Goal: Information Seeking & Learning: Learn about a topic

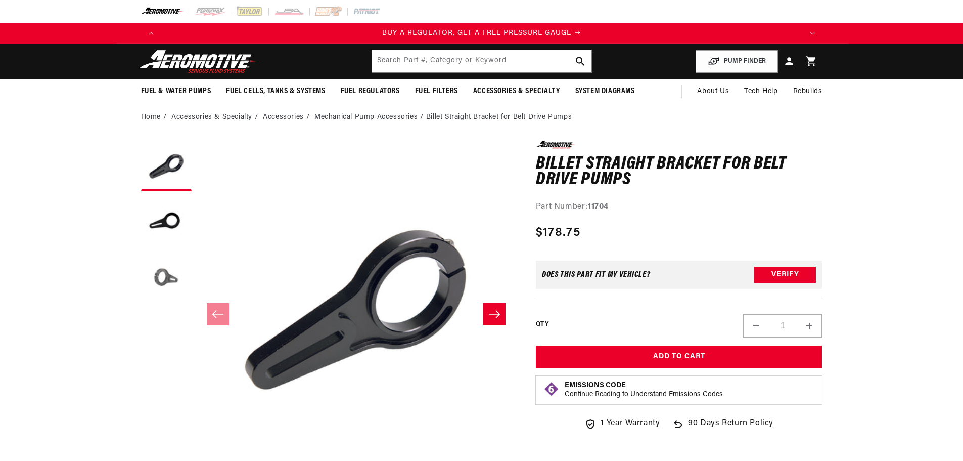
click at [158, 273] on button "Load image 3 in gallery view" at bounding box center [166, 277] width 51 height 51
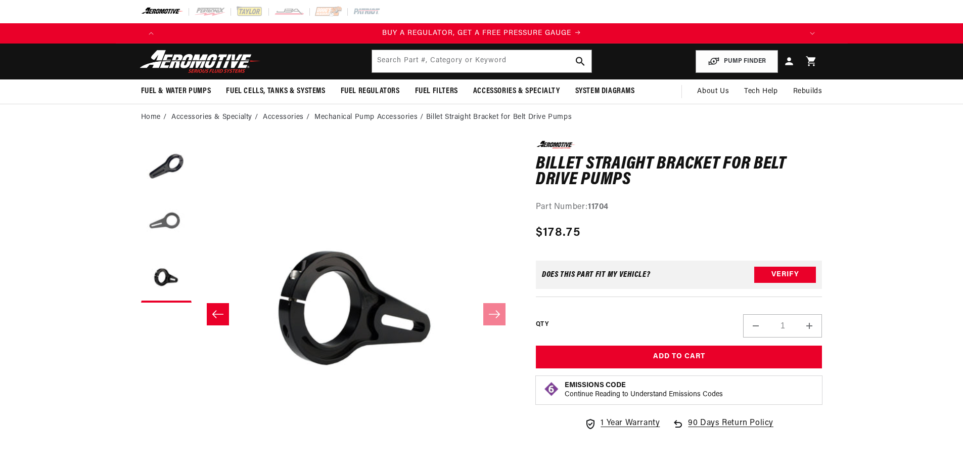
click at [161, 216] on button "Load image 2 in gallery view" at bounding box center [166, 221] width 51 height 51
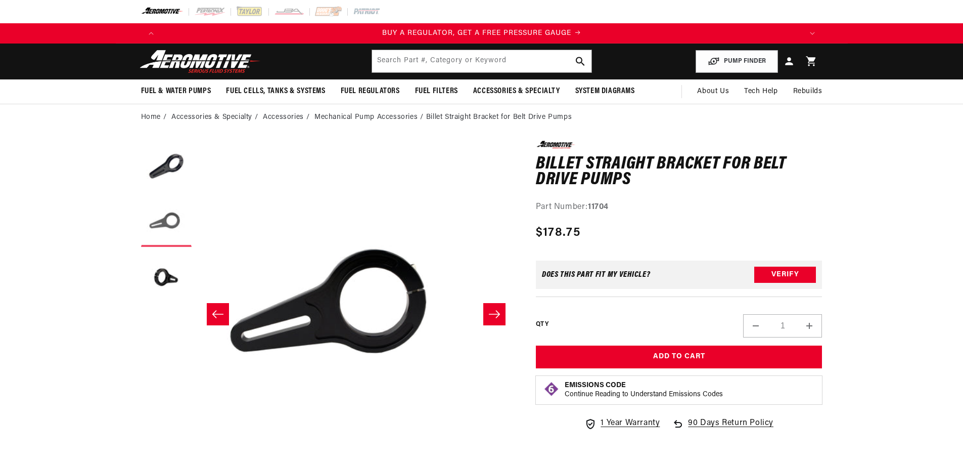
scroll to position [0, 319]
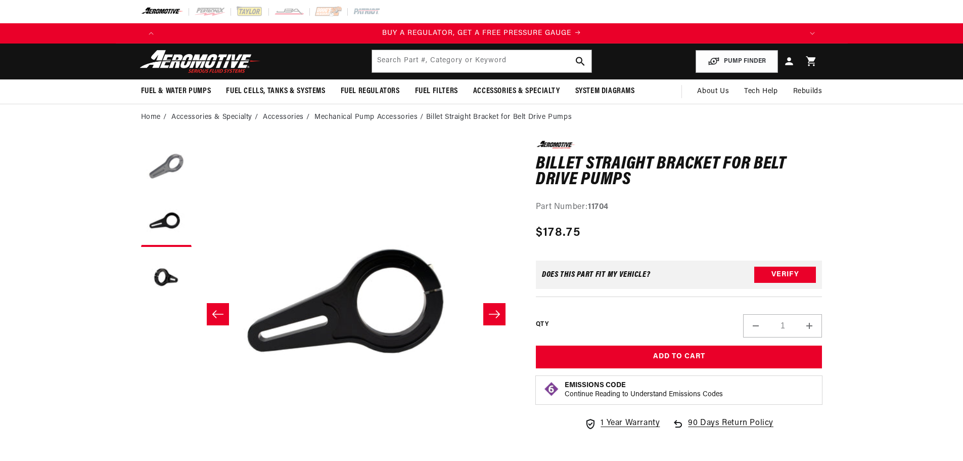
click at [166, 177] on button "Load image 1 in gallery view" at bounding box center [166, 166] width 51 height 51
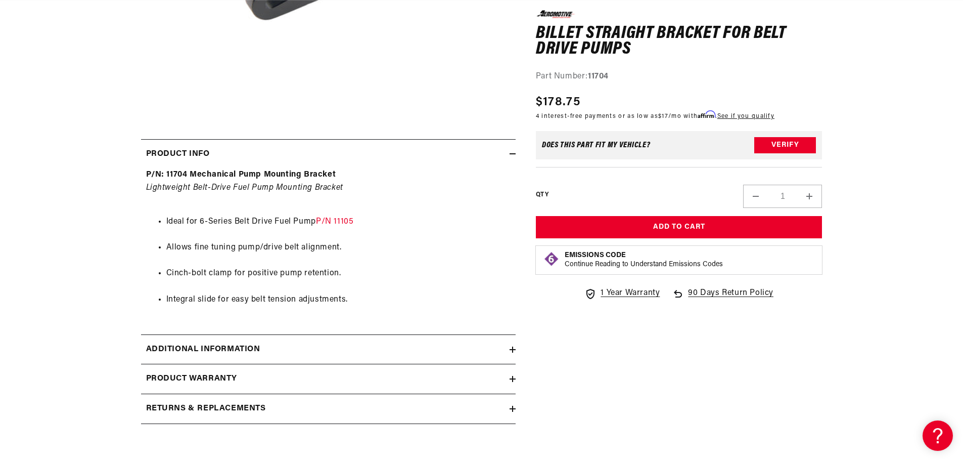
scroll to position [405, 0]
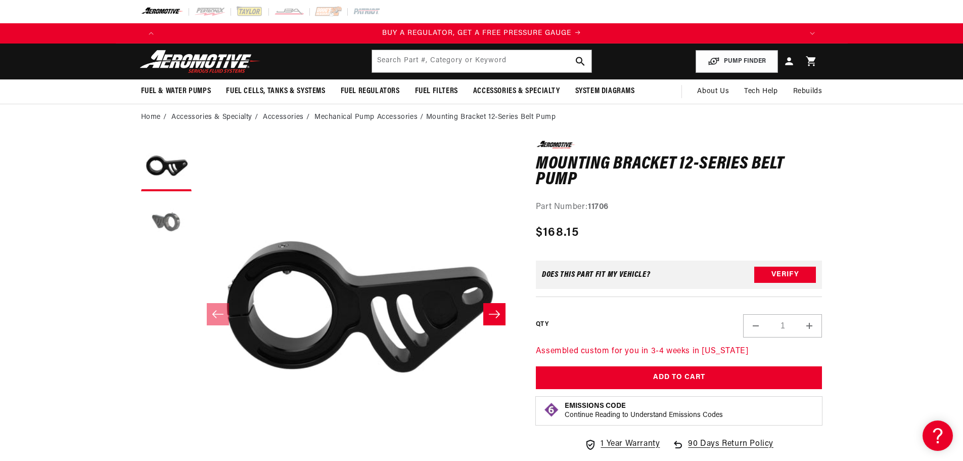
click at [178, 223] on button "Load image 2 in gallery view" at bounding box center [166, 221] width 51 height 51
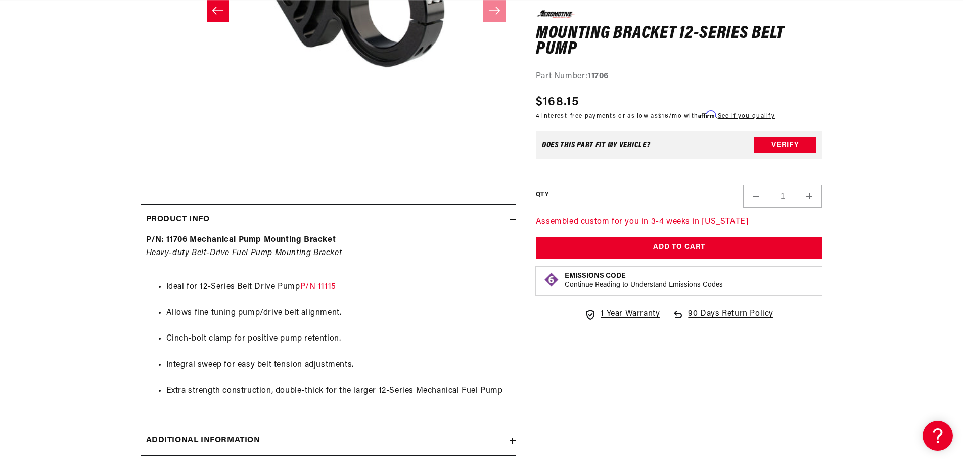
scroll to position [0, 641]
click at [323, 288] on link "P/N 11115" at bounding box center [318, 287] width 36 height 8
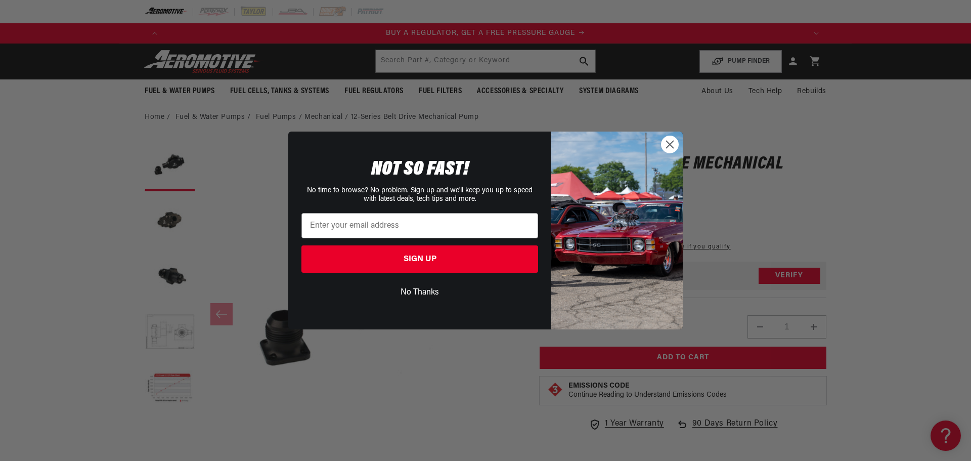
click at [671, 147] on circle "Close dialog" at bounding box center [670, 144] width 17 height 17
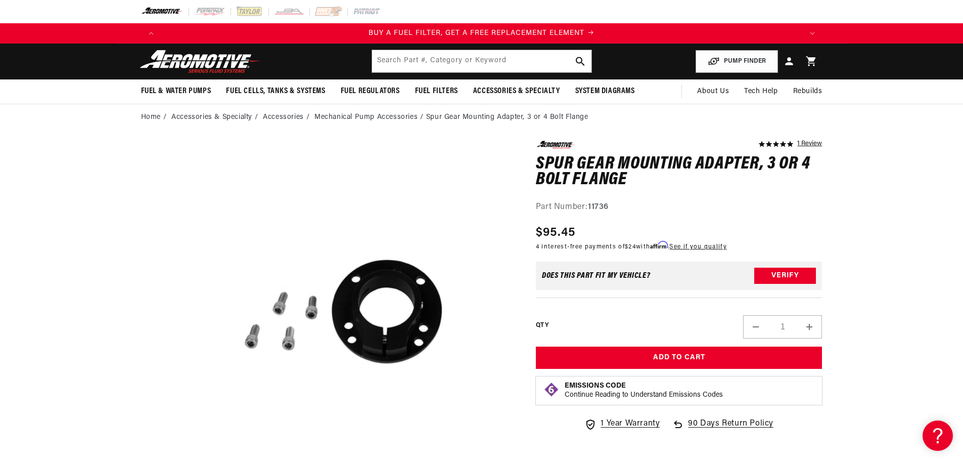
click at [811, 141] on link "1 Review" at bounding box center [810, 144] width 25 height 7
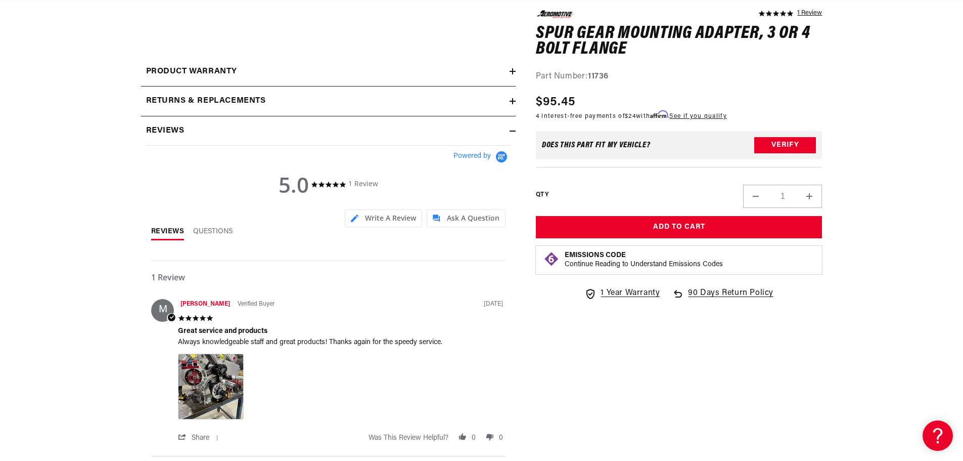
scroll to position [454, 0]
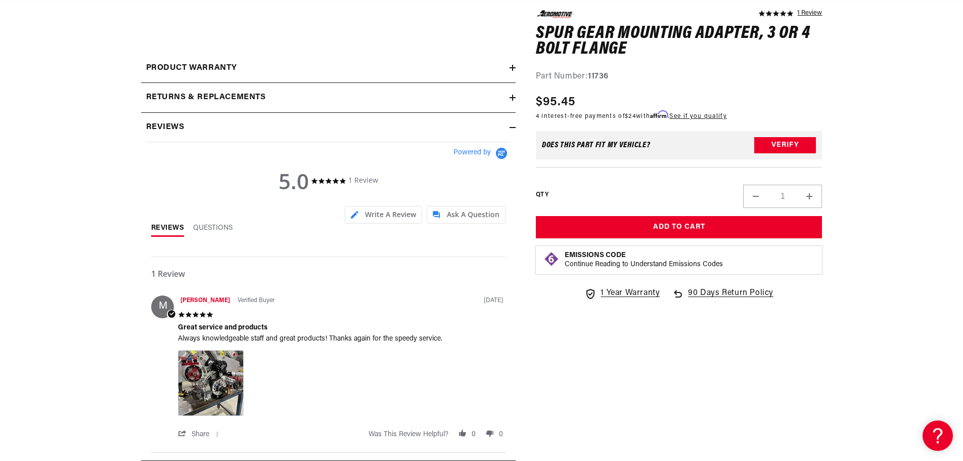
click at [205, 386] on img at bounding box center [211, 383] width 66 height 66
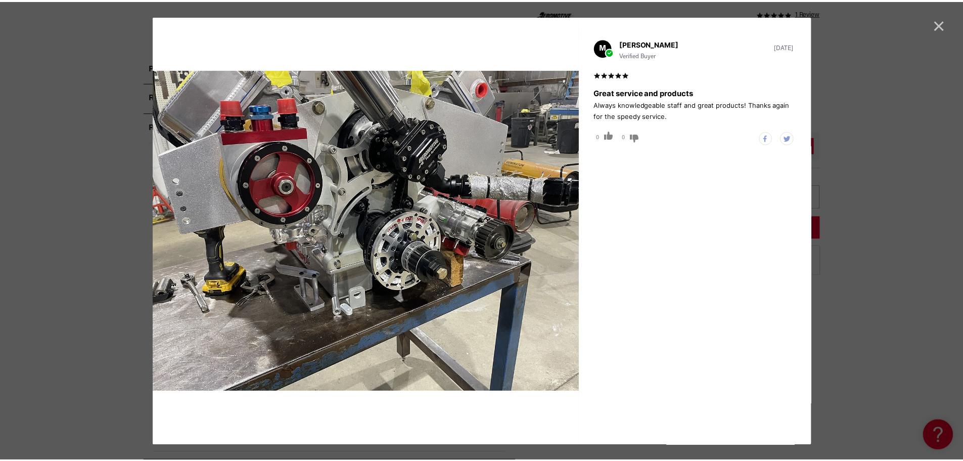
scroll to position [0, 641]
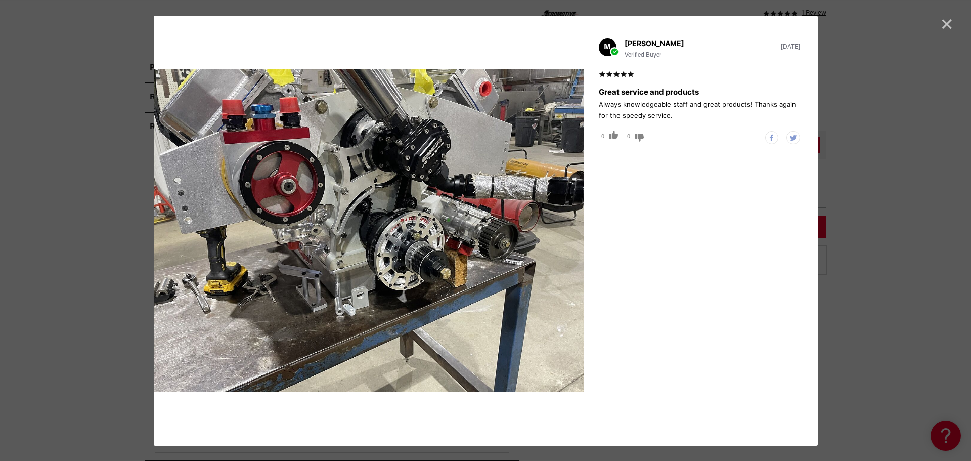
click at [945, 22] on span "Cancel" at bounding box center [947, 24] width 14 height 14
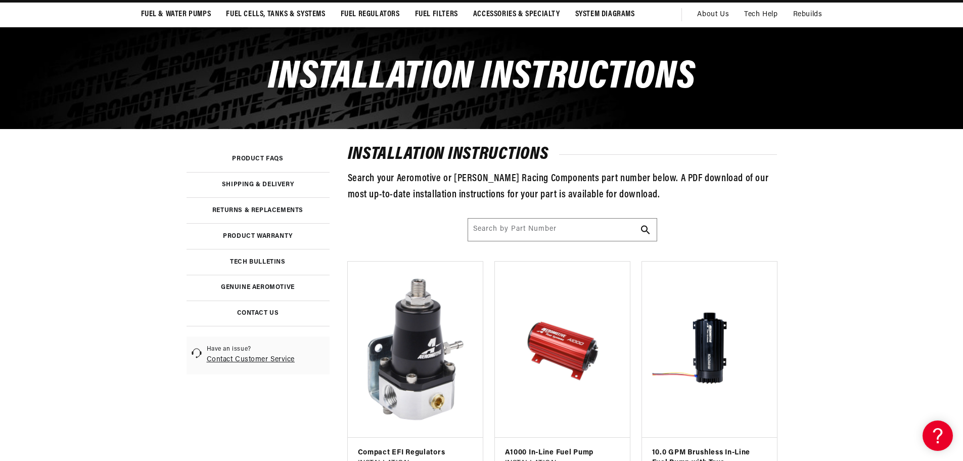
scroll to position [101, 0]
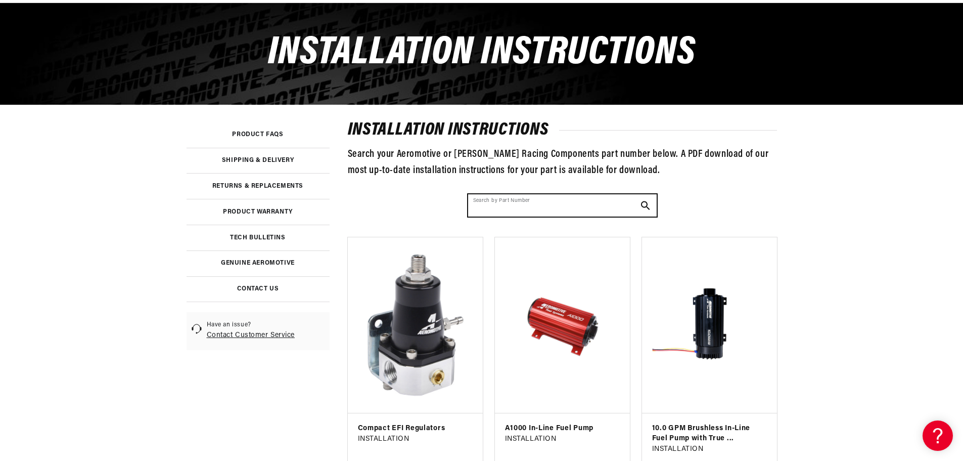
click at [507, 206] on input "Search by Part Number" at bounding box center [562, 205] width 189 height 22
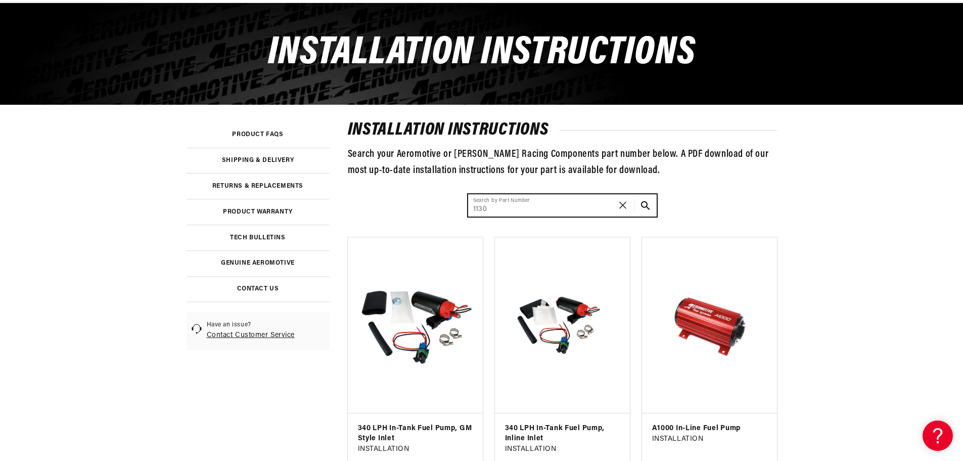
click at [635, 194] on button "Search Part #, Category or Keyword" at bounding box center [646, 205] width 22 height 22
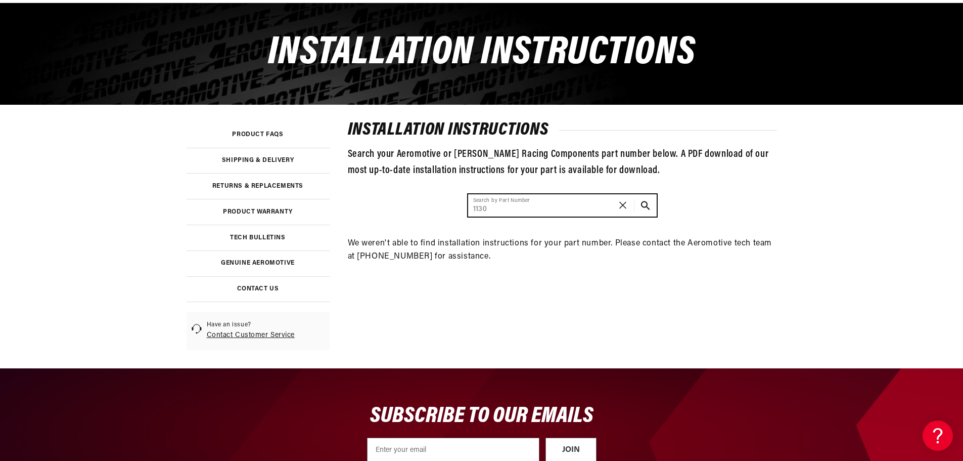
click at [507, 206] on input "1130" at bounding box center [562, 205] width 189 height 22
drag, startPoint x: 504, startPoint y: 207, endPoint x: 460, endPoint y: 211, distance: 44.2
click at [460, 211] on div "installation instructions Search your Aeromotive or [PERSON_NAME] Racing Compon…" at bounding box center [562, 192] width 429 height 141
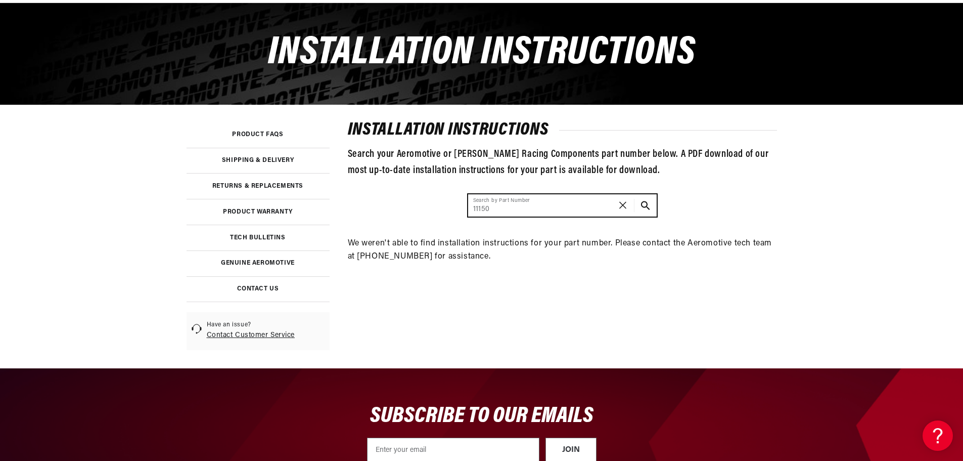
click at [635, 194] on button "Search Part #, Category or Keyword" at bounding box center [646, 205] width 22 height 22
drag, startPoint x: 499, startPoint y: 209, endPoint x: 467, endPoint y: 208, distance: 31.9
click at [468, 208] on div "11736 Search by Part Number" at bounding box center [563, 205] width 190 height 23
type input "11152"
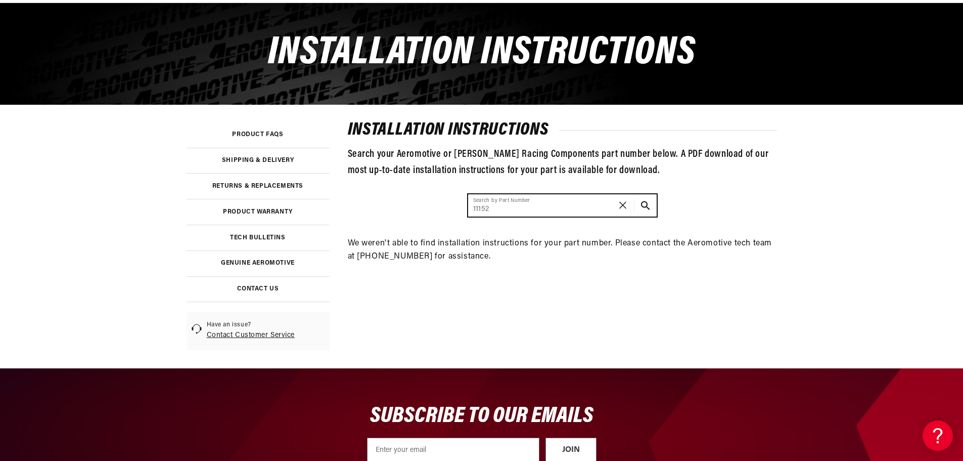
click at [635, 194] on button "Search Part #, Category or Keyword" at bounding box center [646, 205] width 22 height 22
drag, startPoint x: 504, startPoint y: 206, endPoint x: 458, endPoint y: 209, distance: 45.6
click at [458, 209] on div "installation instructions Search your Aeromotive or Waterman Racing Components …" at bounding box center [562, 192] width 429 height 141
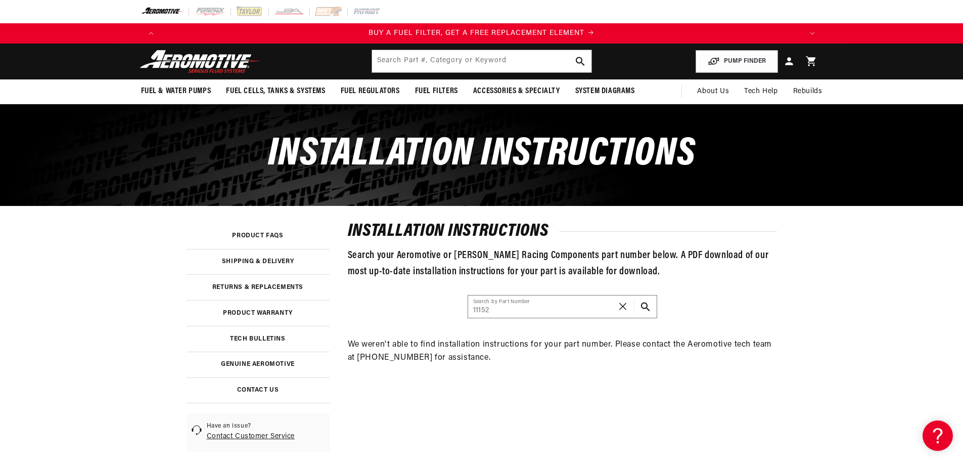
click at [264, 234] on link at bounding box center [258, 236] width 143 height 25
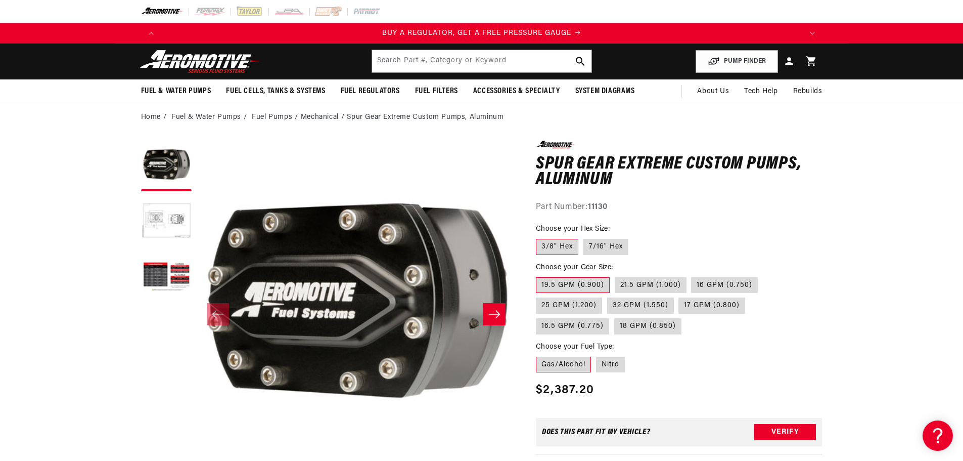
click at [556, 248] on label "3/8" Hex" at bounding box center [557, 247] width 42 height 16
click at [539, 237] on input "3/8" Hex" at bounding box center [539, 237] width 1 height 1
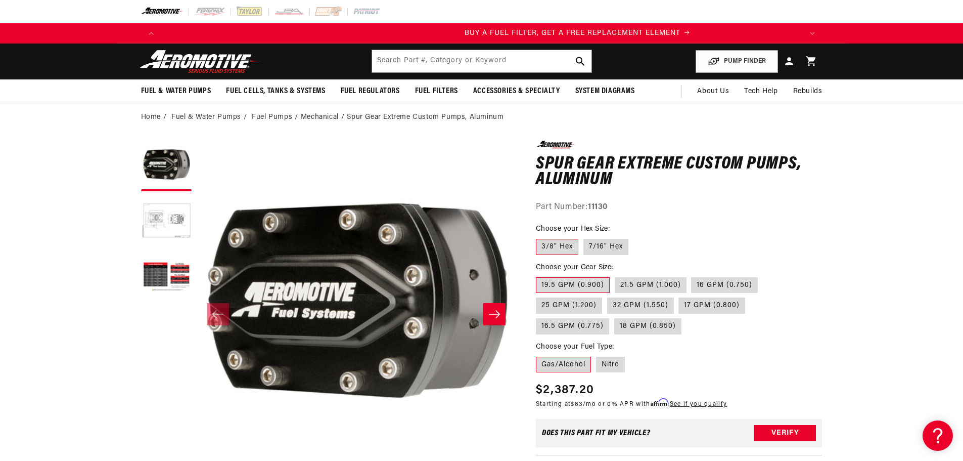
scroll to position [0, 641]
click at [609, 318] on label "16.5 GPM (0.775)" at bounding box center [572, 326] width 73 height 16
click at [751, 296] on input "16.5 GPM (0.775)" at bounding box center [751, 295] width 1 height 1
radio input "true"
click at [501, 316] on button "Slide right" at bounding box center [495, 314] width 22 height 22
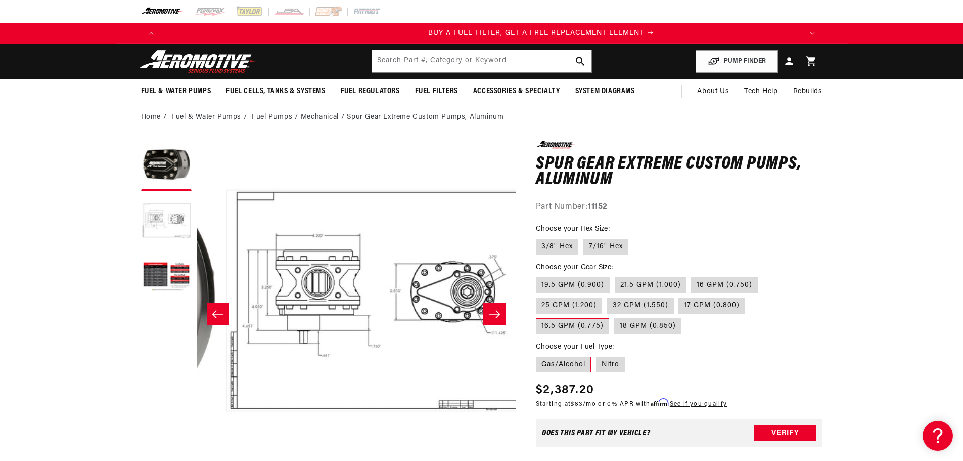
scroll to position [0, 319]
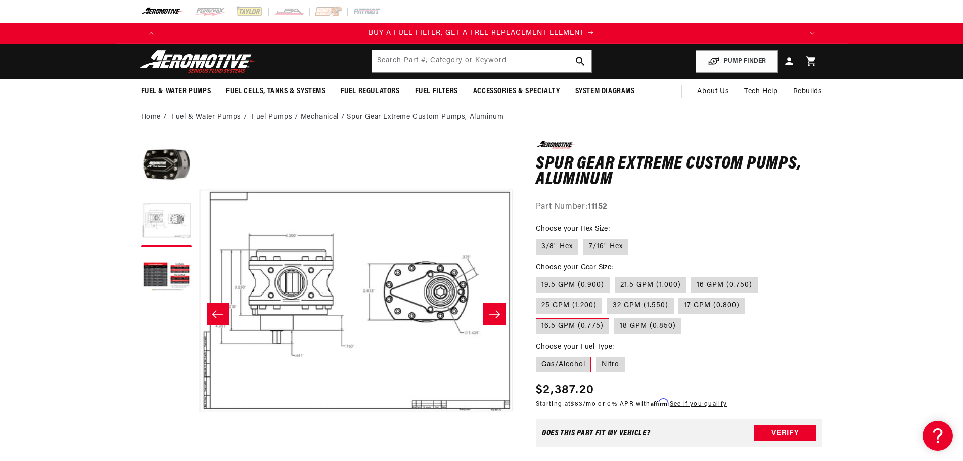
click at [499, 316] on icon "Slide right" at bounding box center [495, 314] width 12 height 10
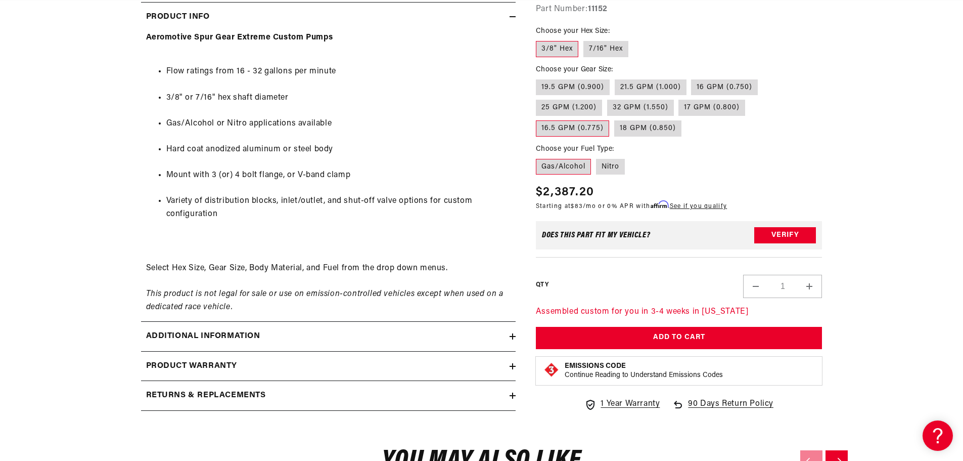
scroll to position [0, 1283]
click at [563, 168] on label "Gas/Alcohol" at bounding box center [563, 167] width 55 height 16
click at [539, 157] on input "Gas/Alcohol" at bounding box center [539, 157] width 1 height 1
click at [586, 86] on label "19.5 GPM (0.900)" at bounding box center [573, 87] width 74 height 16
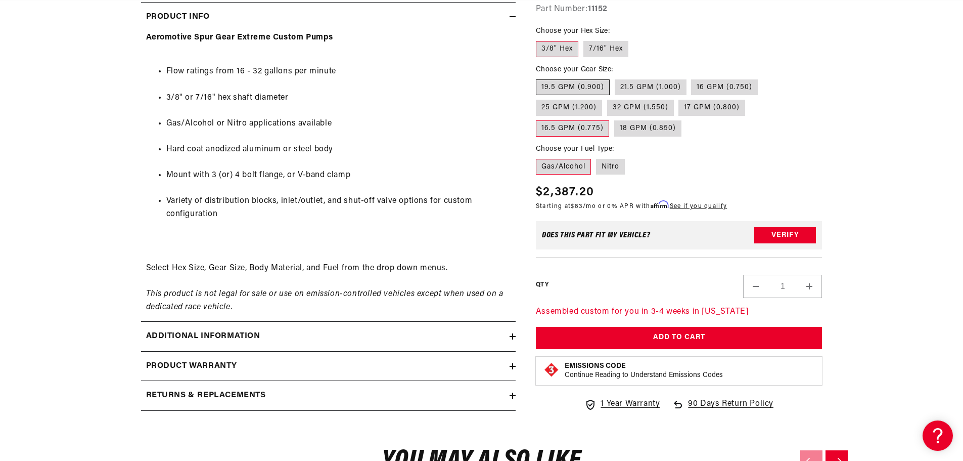
click at [539, 78] on input "19.5 GPM (0.900)" at bounding box center [539, 77] width 1 height 1
radio input "true"
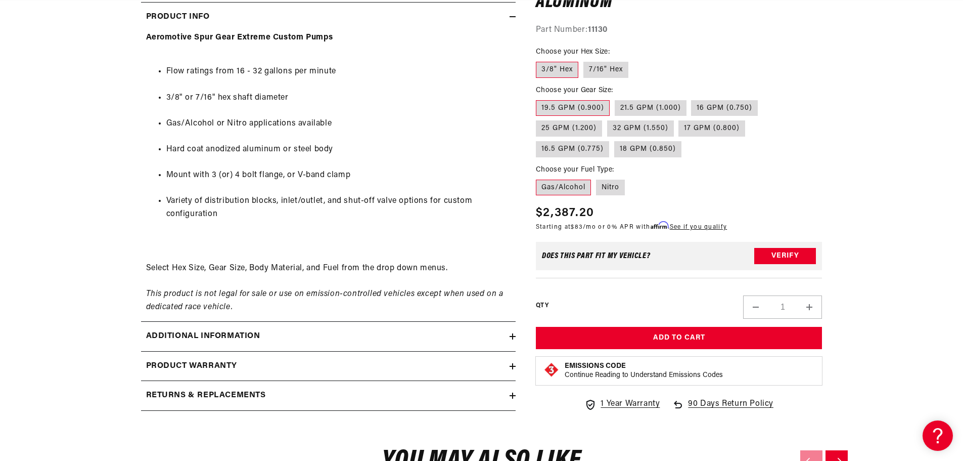
click at [555, 67] on label "3/8" Hex" at bounding box center [557, 70] width 42 height 16
click at [539, 60] on input "3/8" Hex" at bounding box center [539, 60] width 1 height 1
click at [564, 192] on label "Gas/Alcohol" at bounding box center [563, 187] width 55 height 16
click at [539, 178] on input "Gas/Alcohol" at bounding box center [539, 177] width 1 height 1
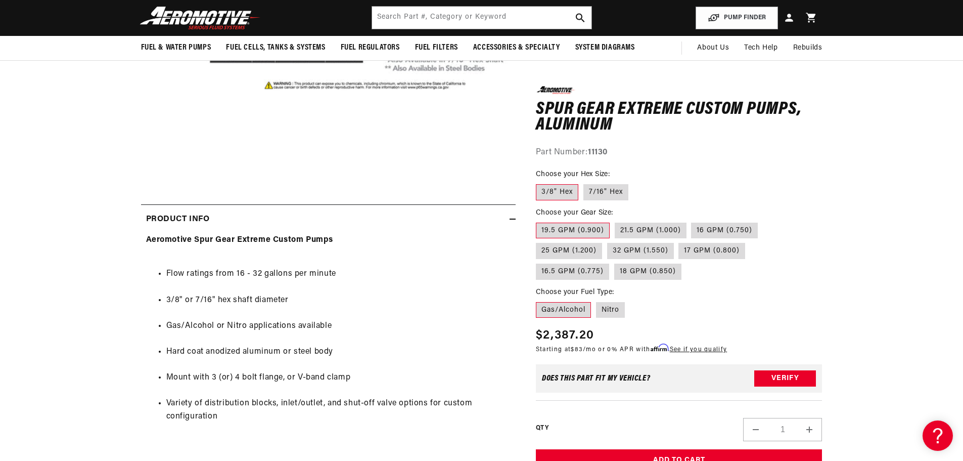
scroll to position [23, 0]
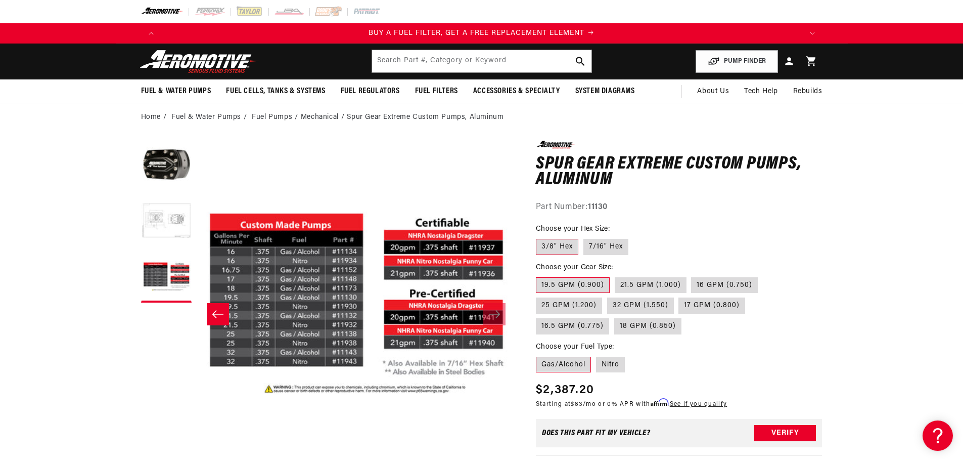
click at [160, 217] on button "Load image 2 in gallery view" at bounding box center [166, 221] width 51 height 51
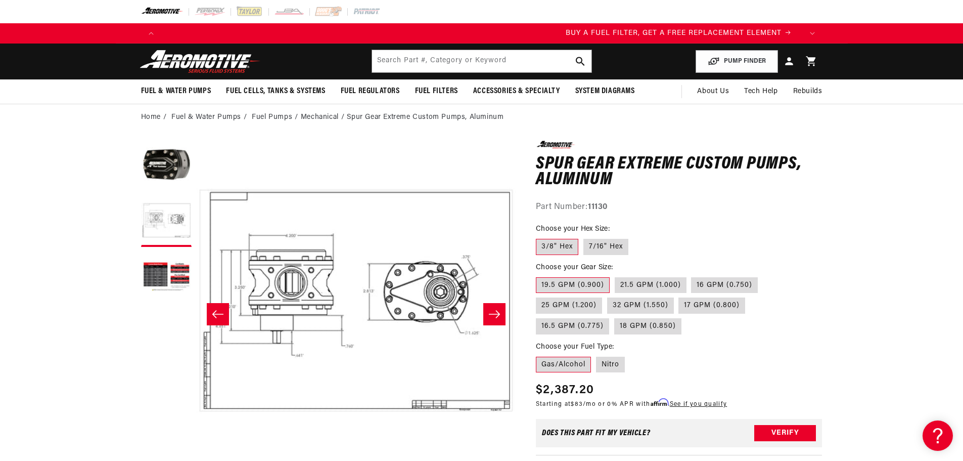
scroll to position [0, 0]
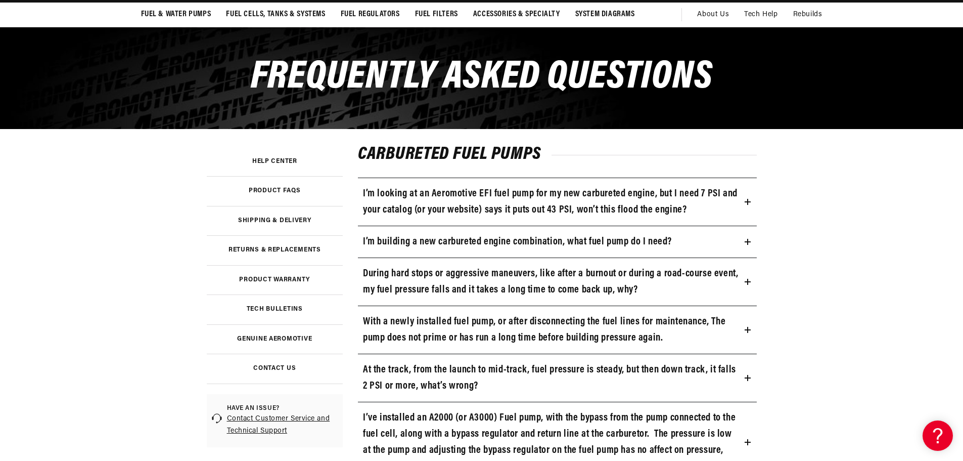
scroll to position [101, 0]
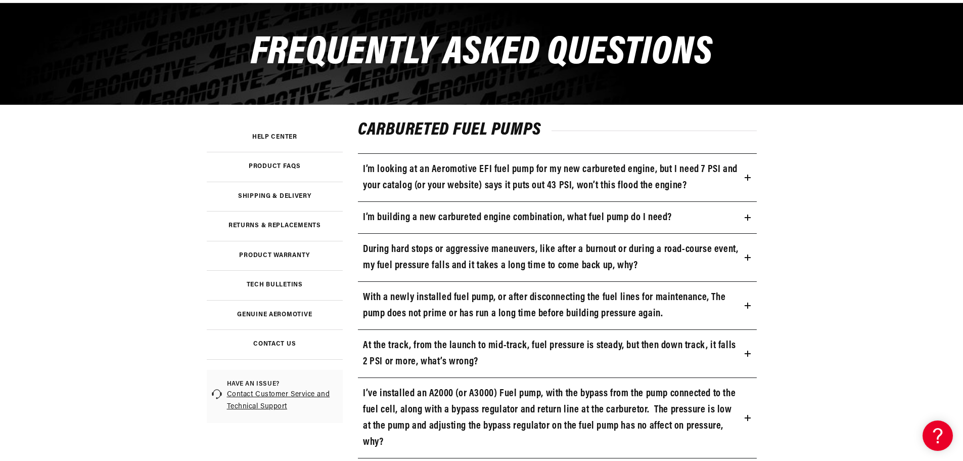
click at [272, 396] on link "Contact Customer Service and Technical Support" at bounding box center [282, 400] width 111 height 24
